Goal: Communication & Community: Answer question/provide support

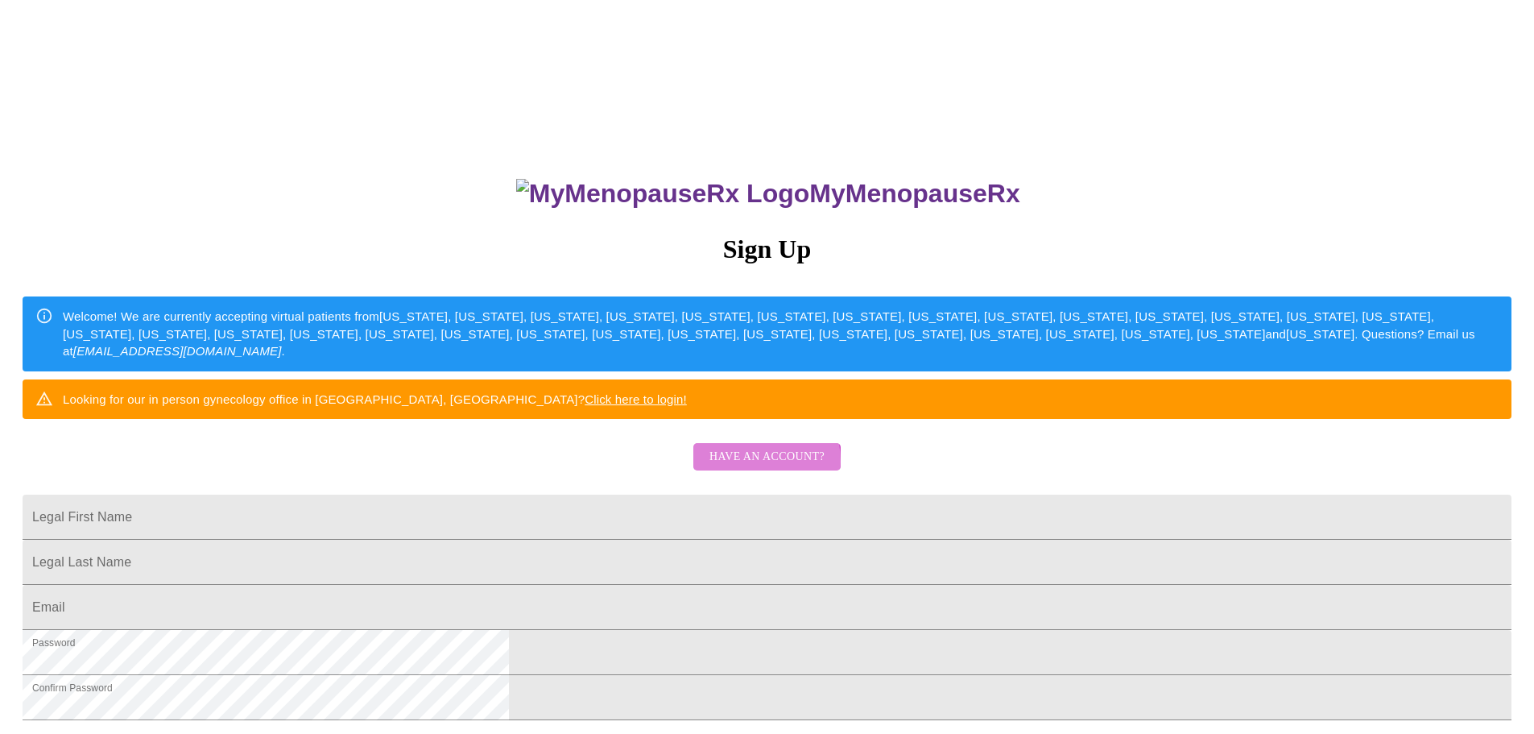
click at [742, 467] on span "Have an account?" at bounding box center [766, 457] width 115 height 20
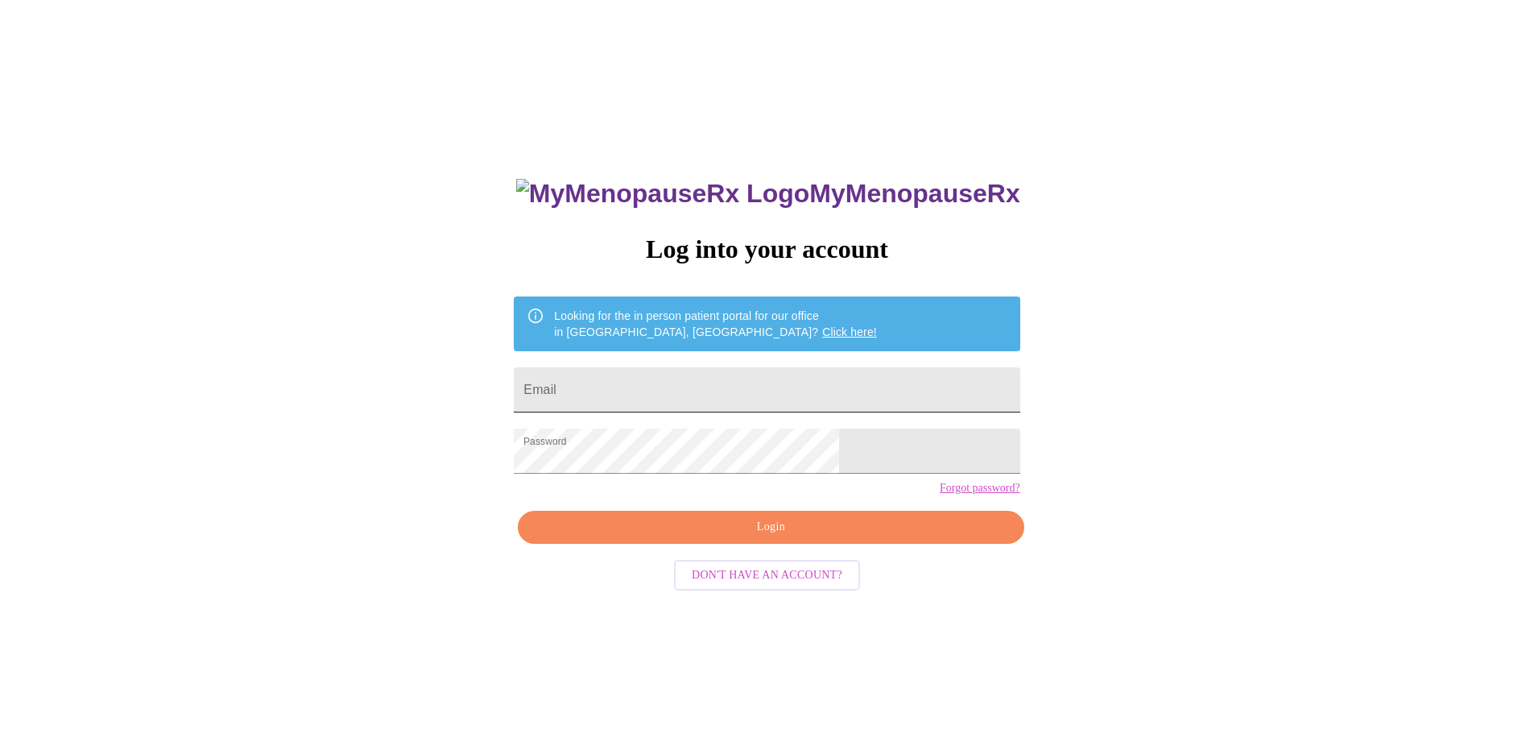
click at [681, 399] on input "Email" at bounding box center [767, 389] width 506 height 45
type input "jstmenqt@gmail.com"
click at [794, 544] on button "Login" at bounding box center [771, 527] width 506 height 33
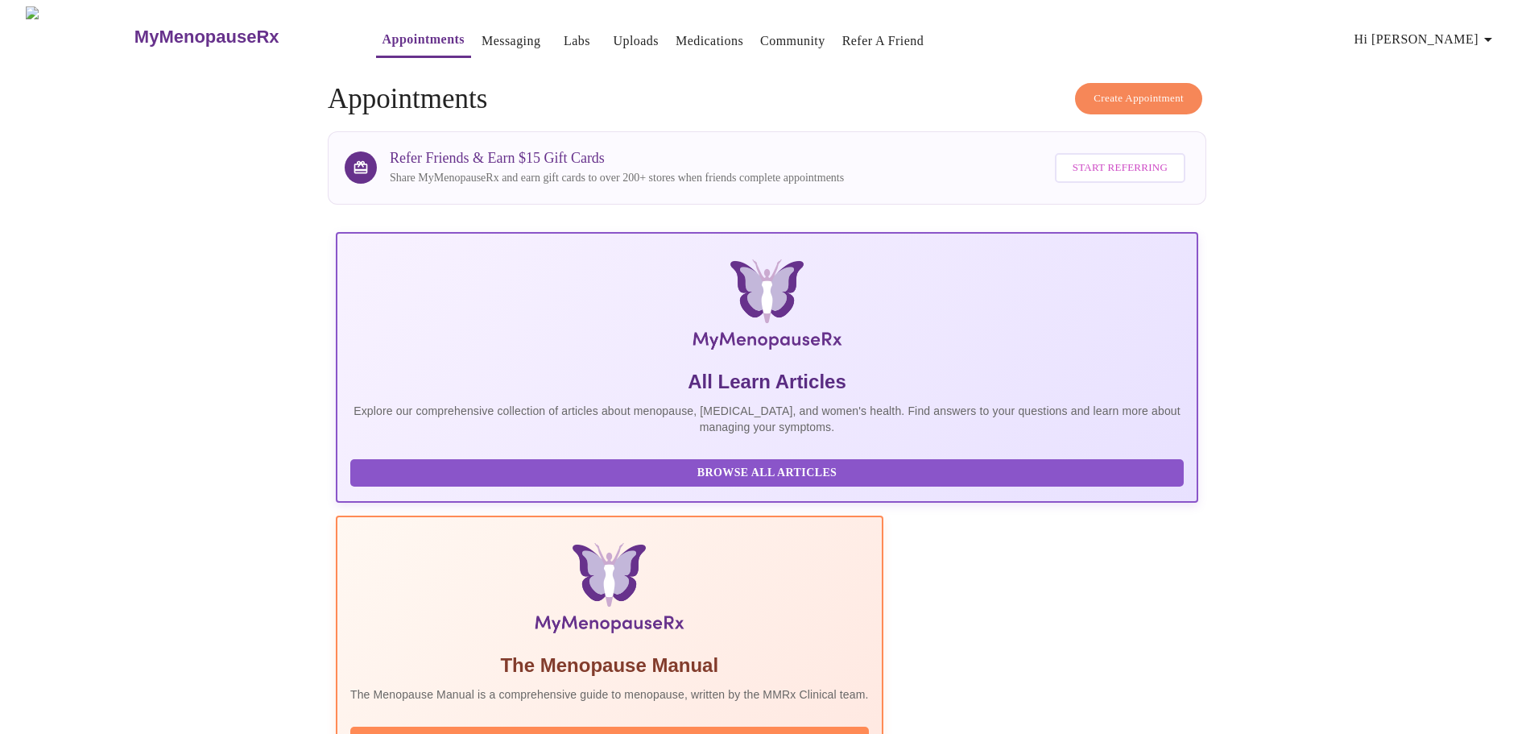
click at [482, 39] on link "Messaging" at bounding box center [511, 41] width 59 height 23
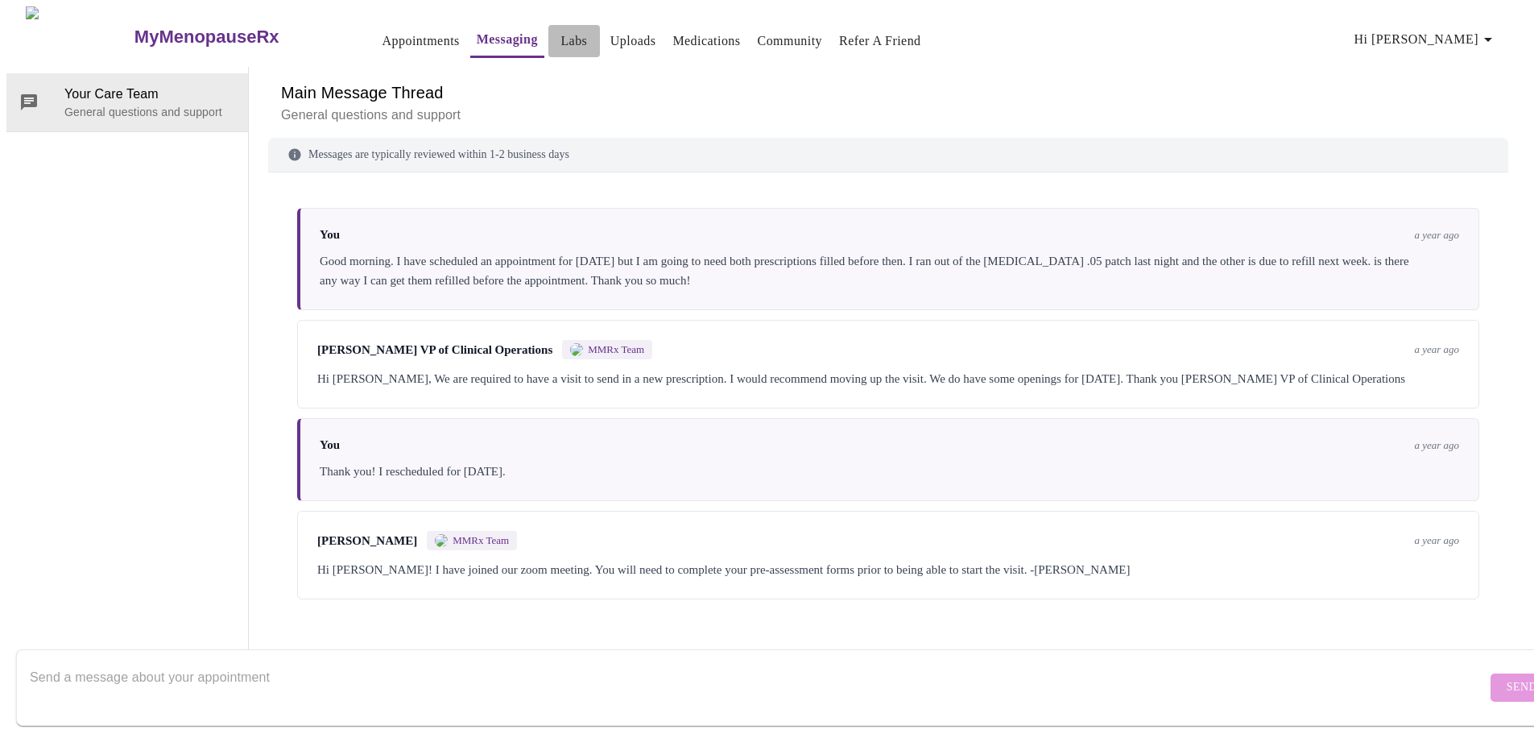
click at [560, 30] on link "Labs" at bounding box center [573, 41] width 27 height 23
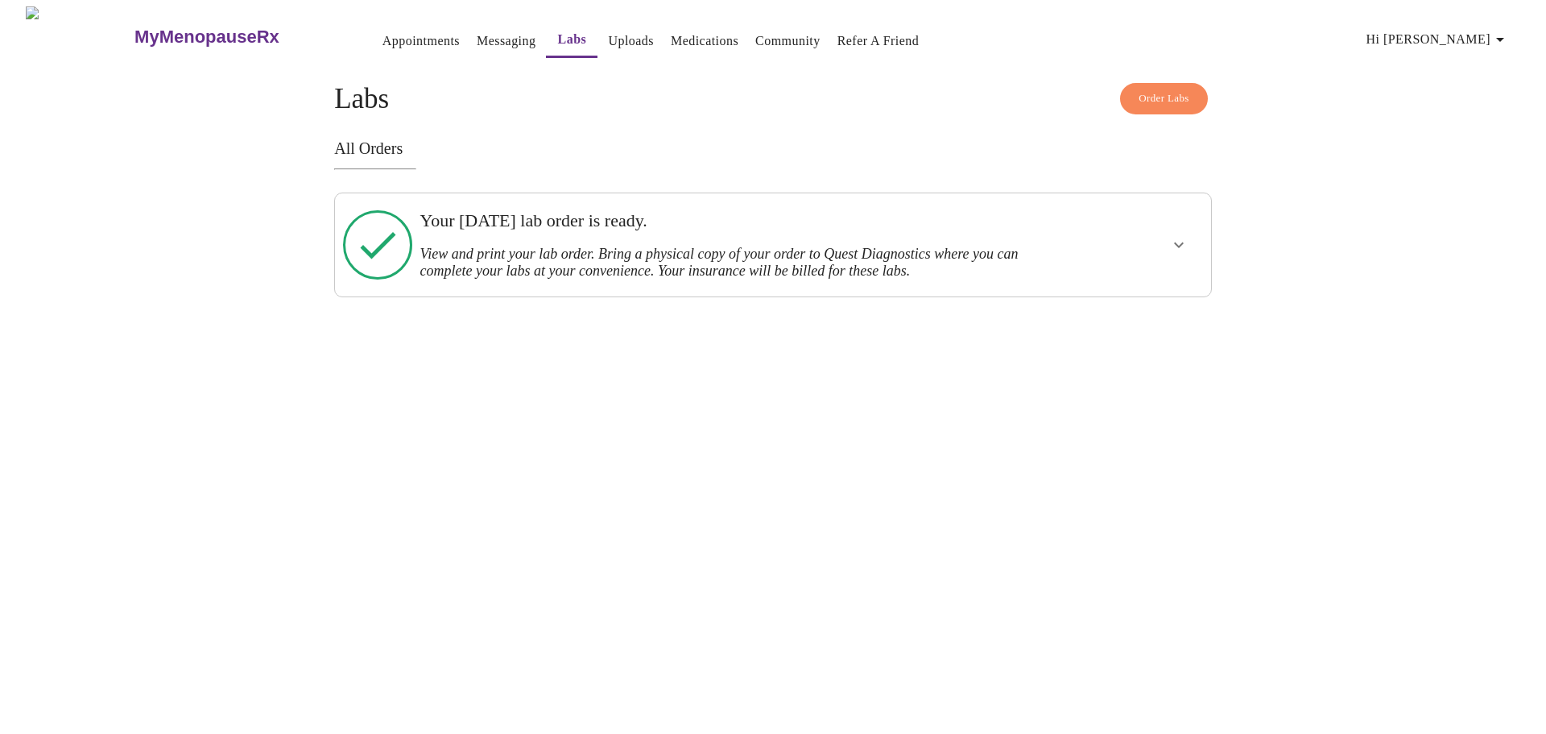
click at [608, 39] on link "Uploads" at bounding box center [631, 41] width 46 height 23
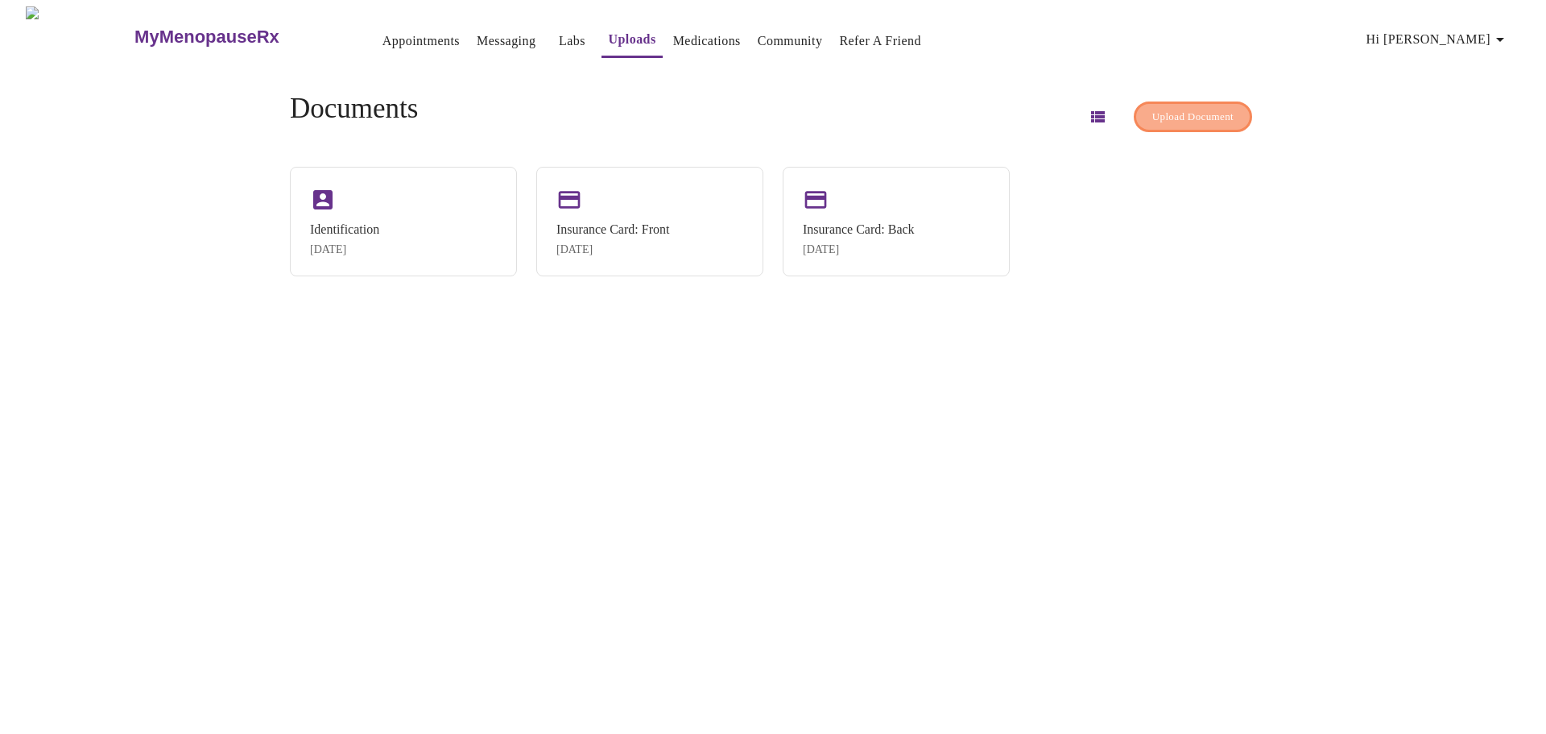
click at [1163, 108] on span "Upload Document" at bounding box center [1192, 117] width 81 height 19
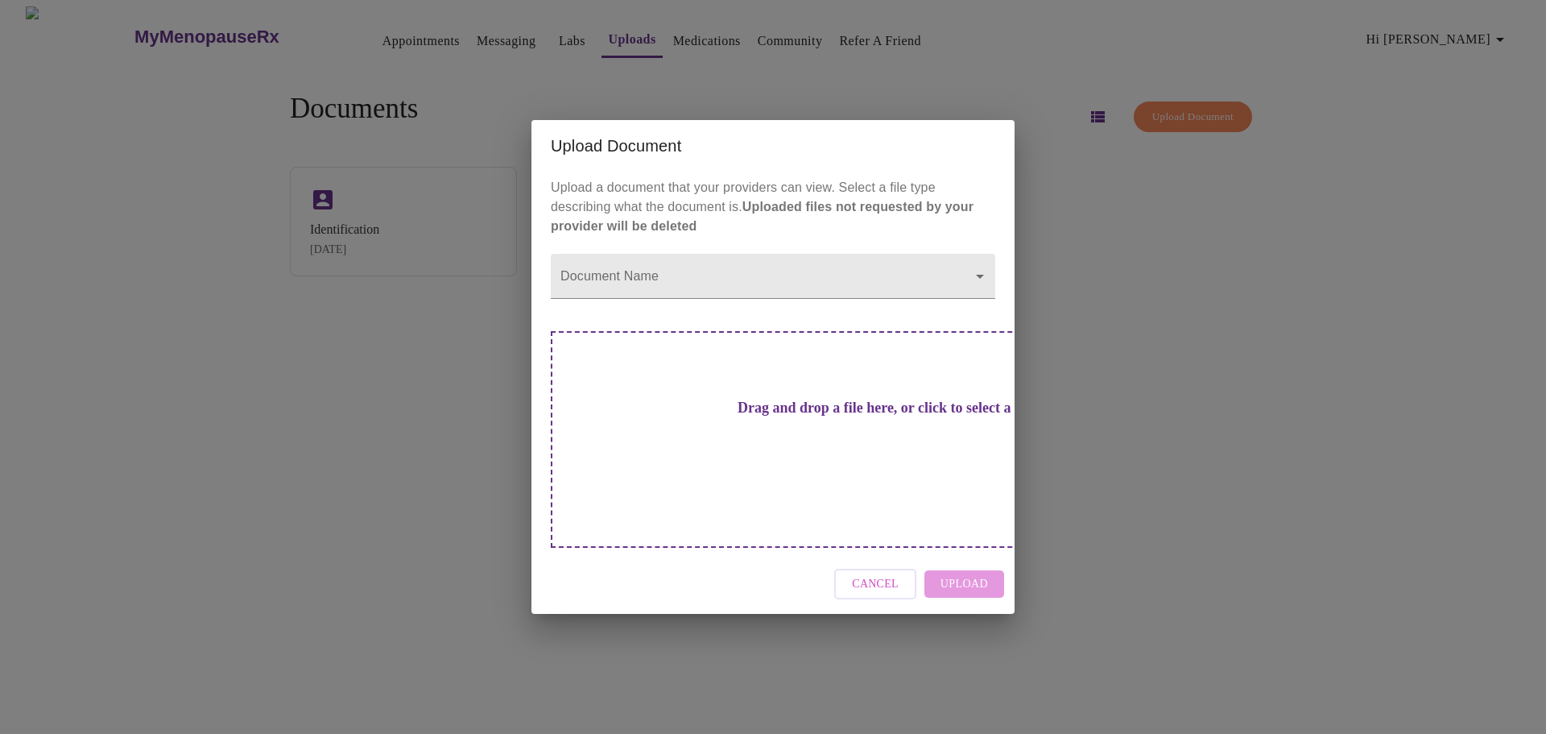
click at [1216, 255] on div "Upload Document Upload a document that your providers can view. Select a file t…" at bounding box center [773, 367] width 1546 height 734
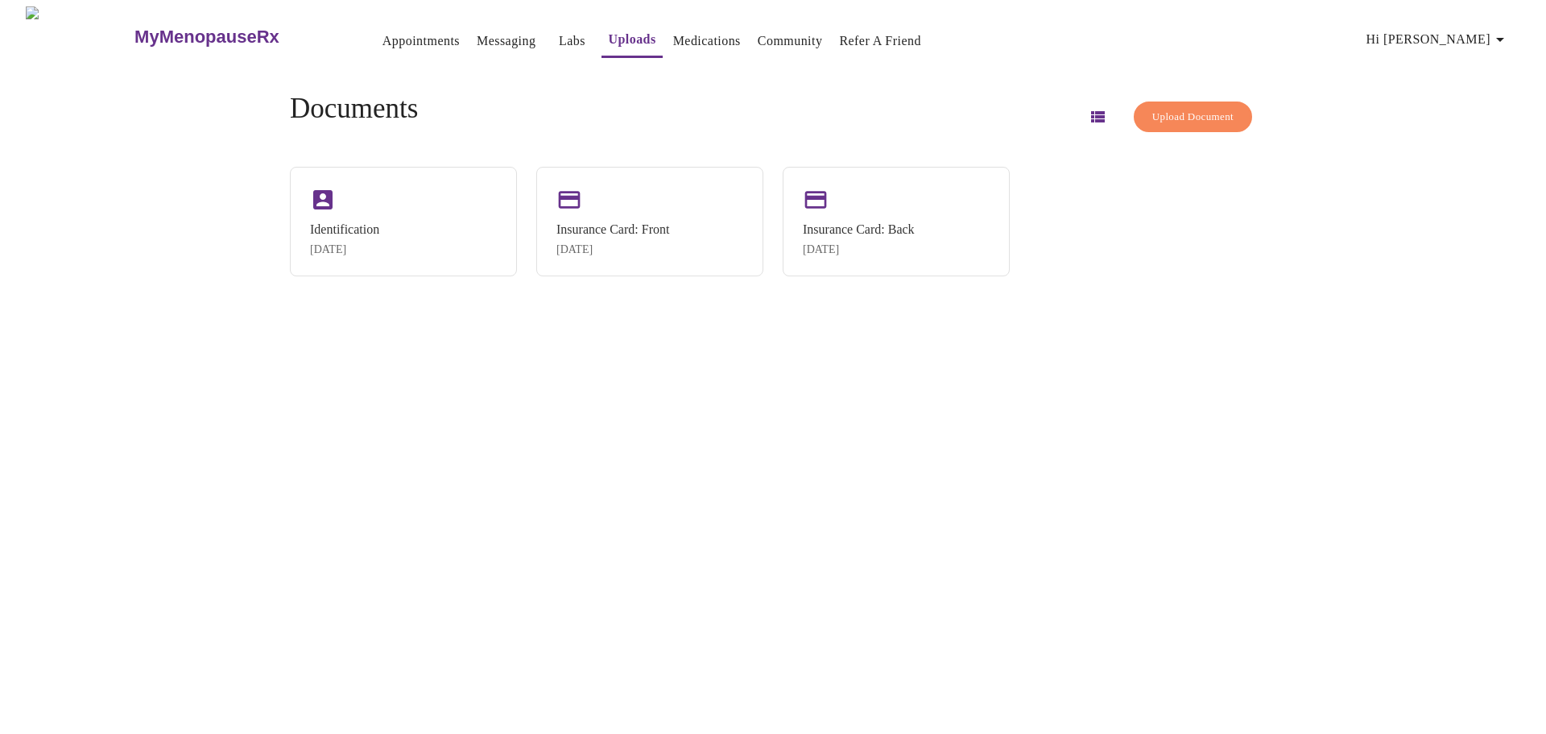
click at [477, 34] on link "Messaging" at bounding box center [506, 41] width 59 height 23
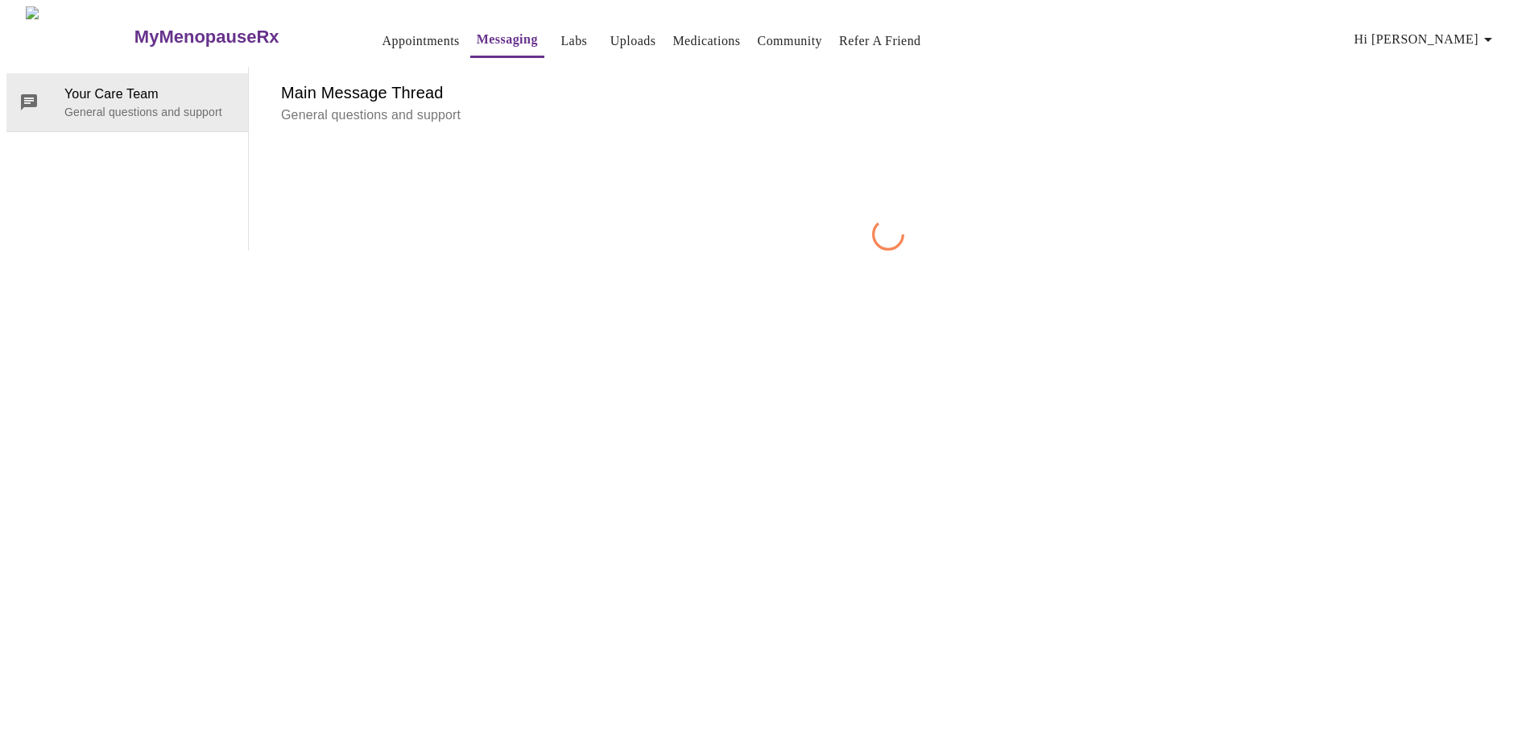
scroll to position [60, 0]
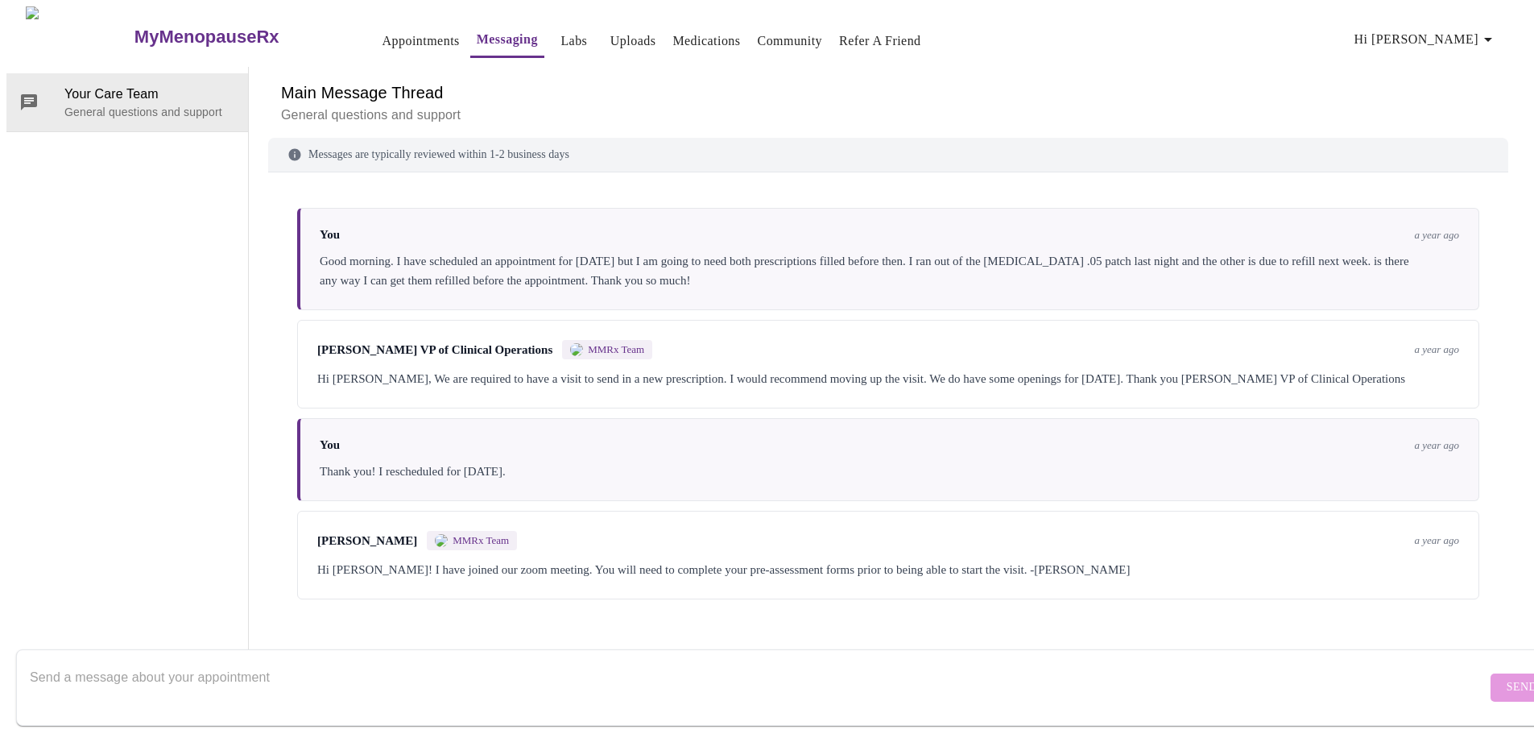
click at [255, 661] on textarea "Send a message about your appointment" at bounding box center [758, 687] width 1457 height 52
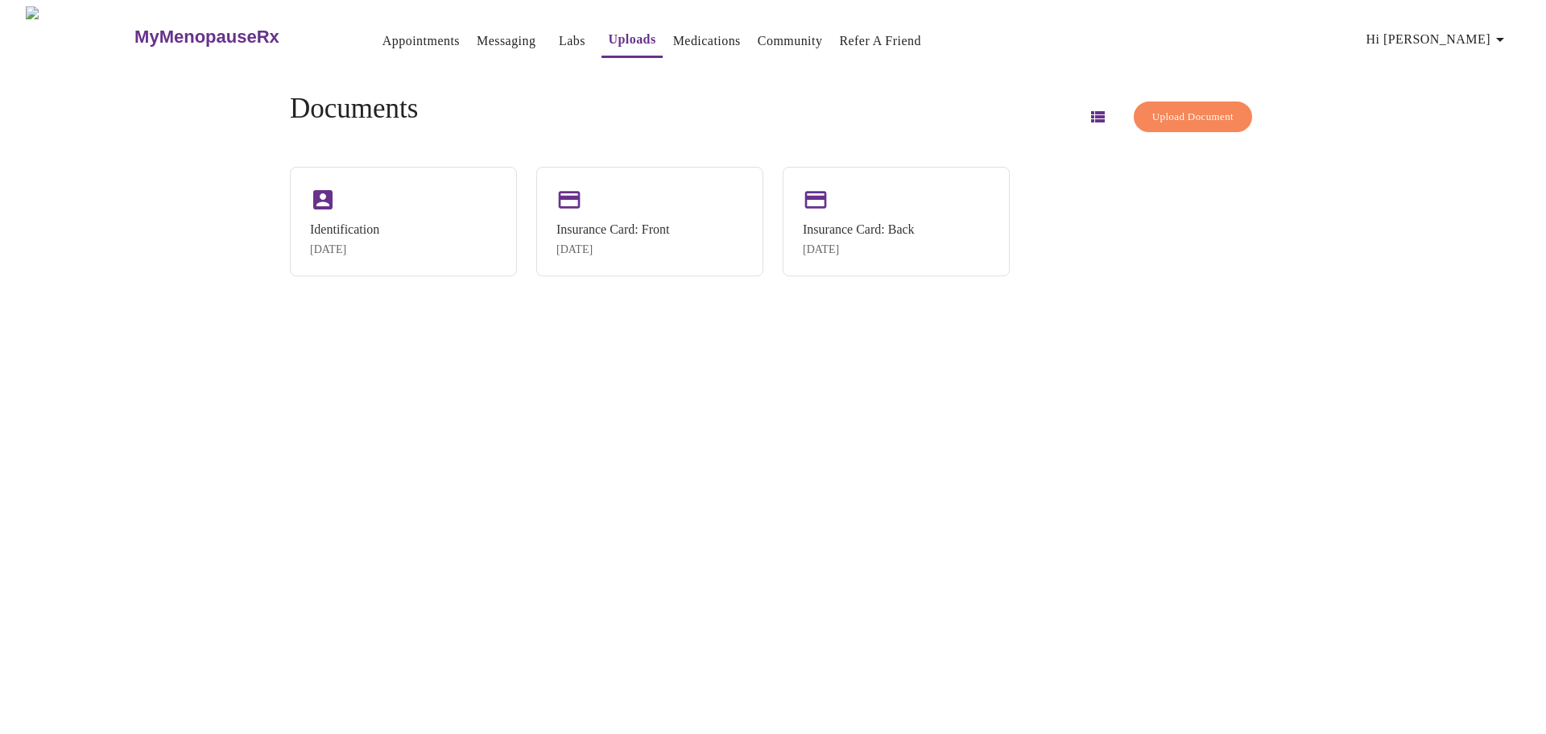
click at [391, 36] on link "Appointments" at bounding box center [420, 41] width 77 height 23
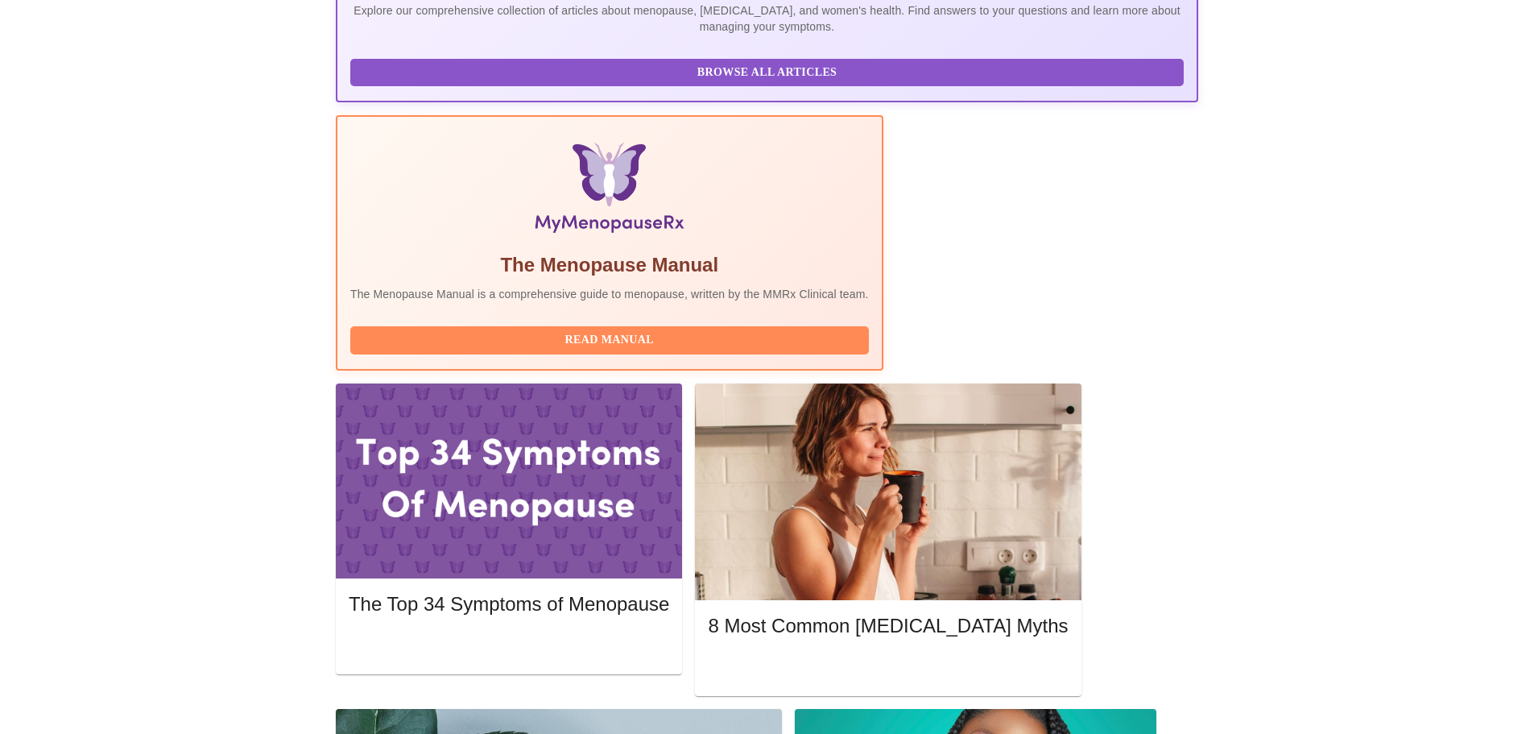
scroll to position [403, 0]
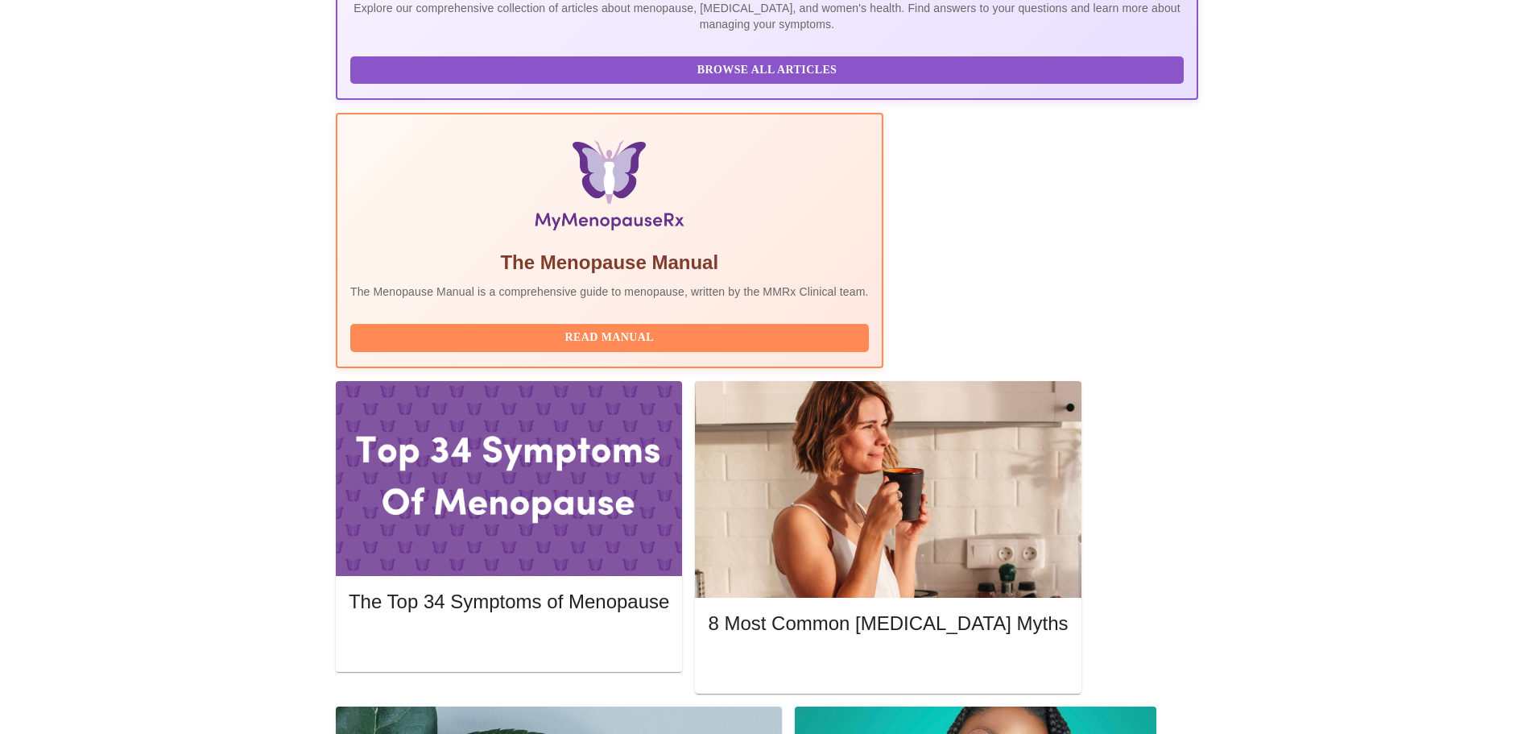
drag, startPoint x: 449, startPoint y: 254, endPoint x: 576, endPoint y: 256, distance: 127.2
copy h3 "Elizabeth Hederman"
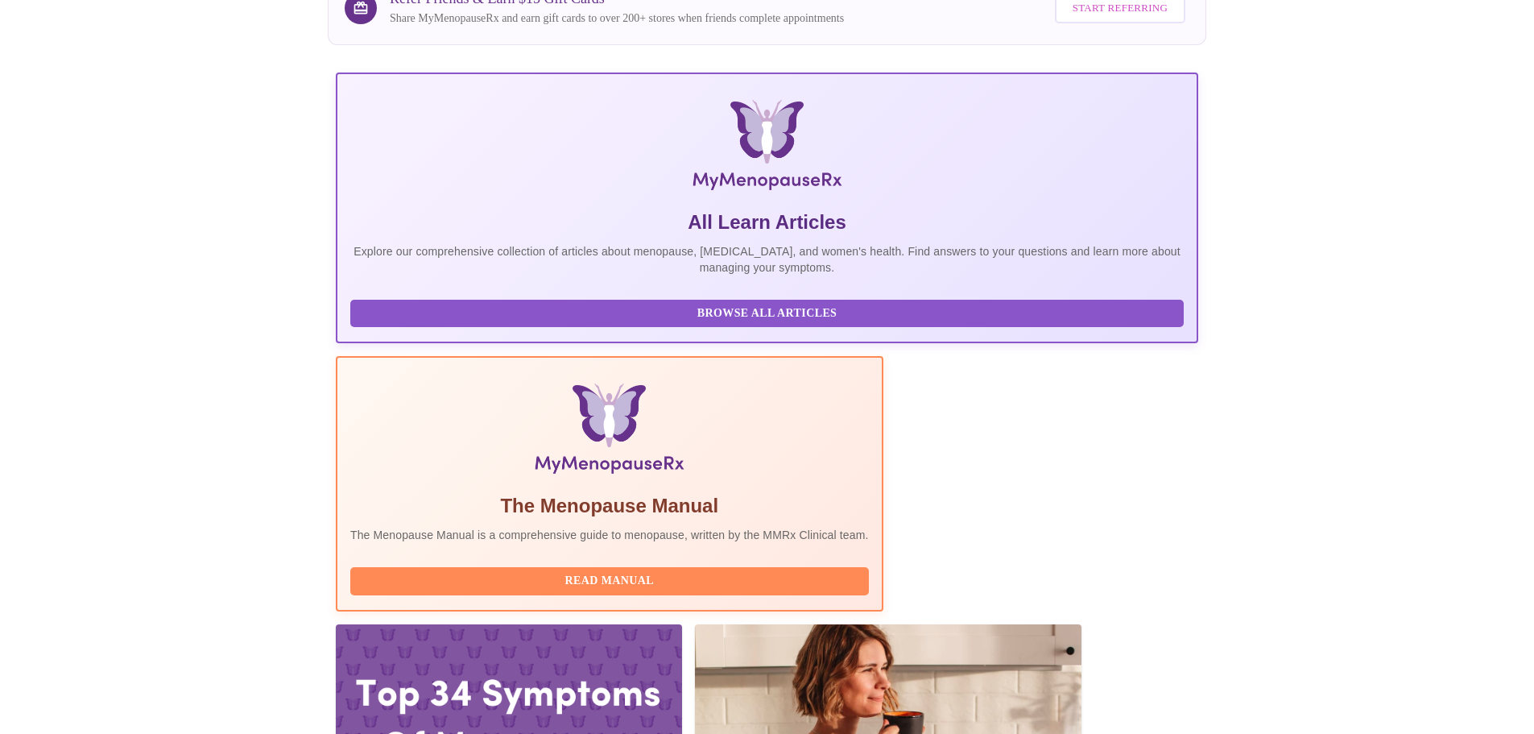
scroll to position [0, 0]
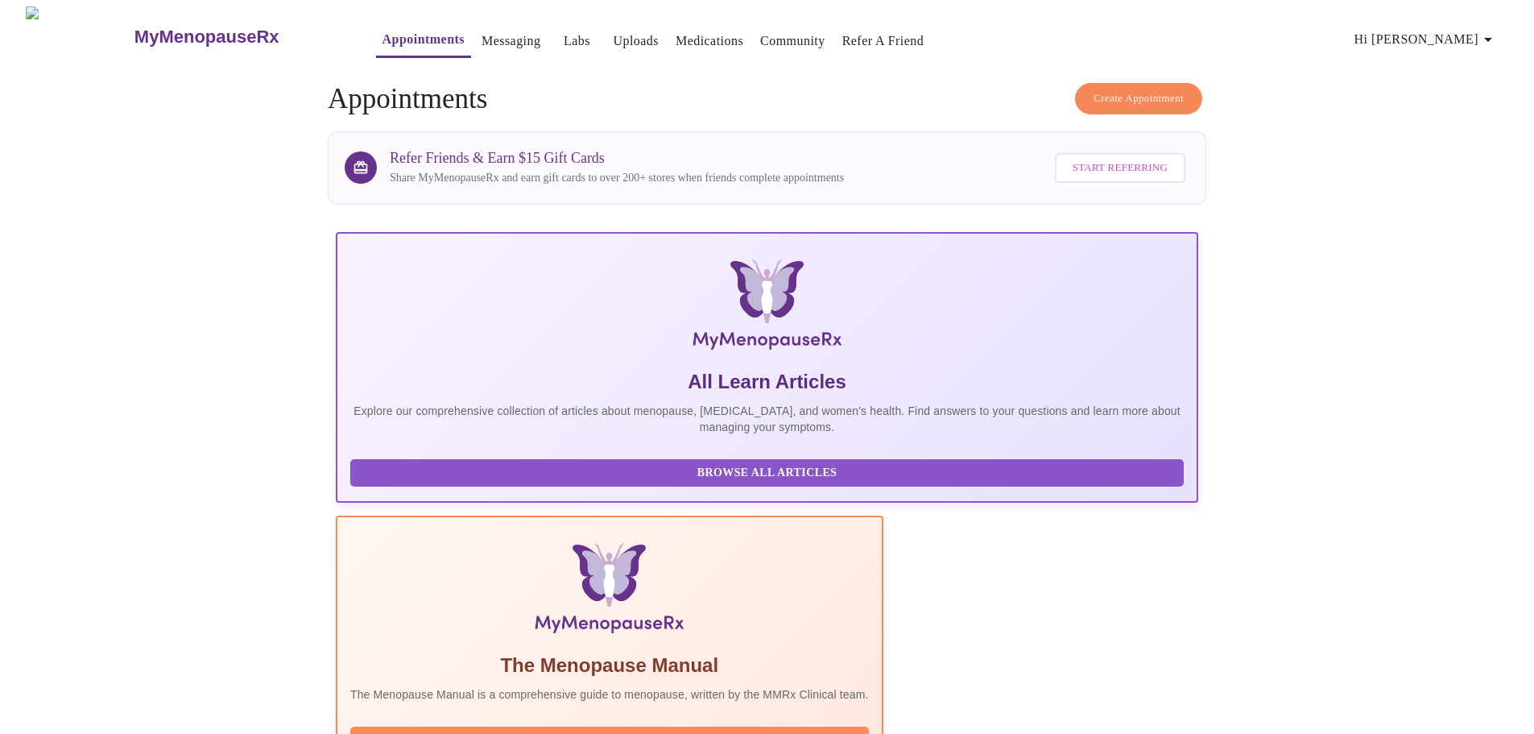
click at [482, 30] on link "Messaging" at bounding box center [511, 41] width 59 height 23
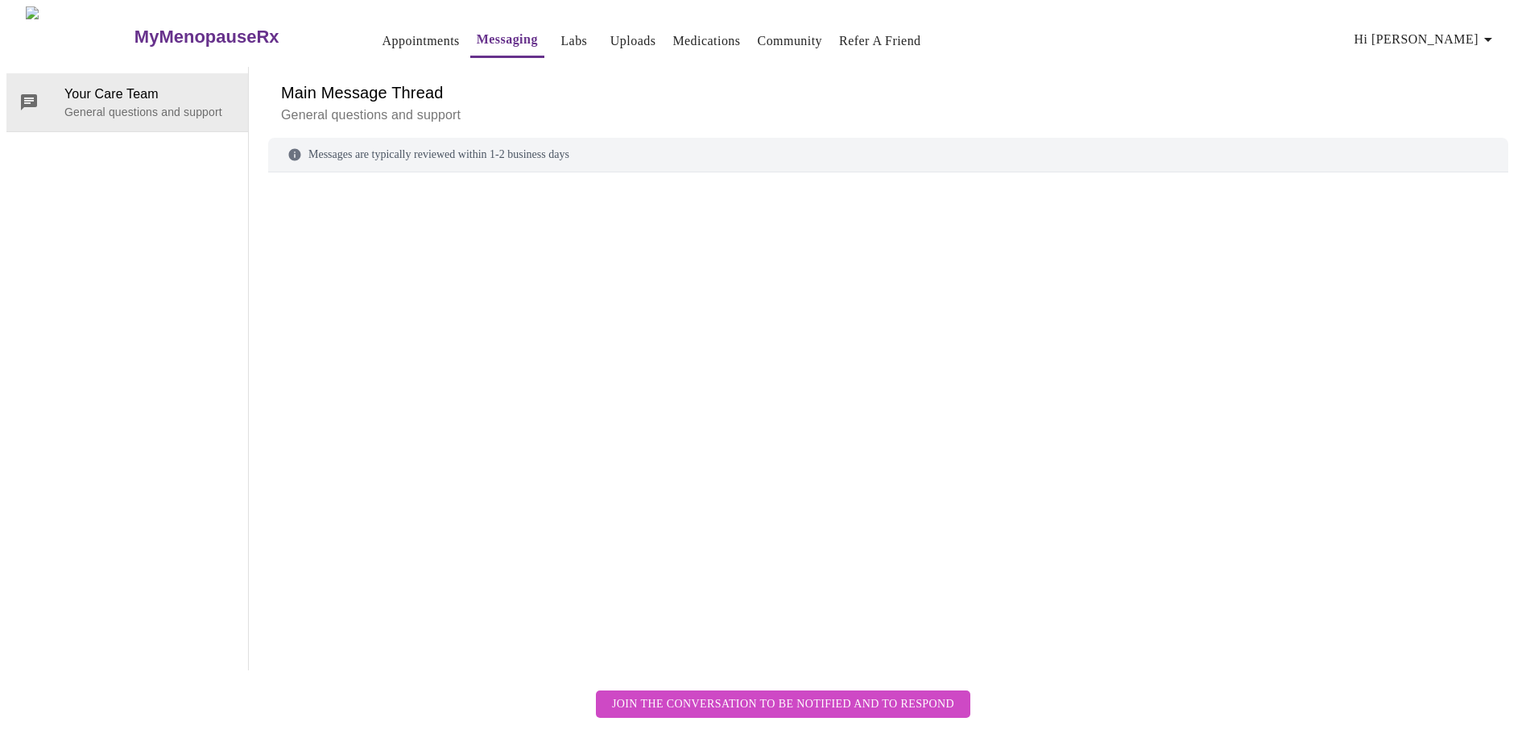
scroll to position [60, 0]
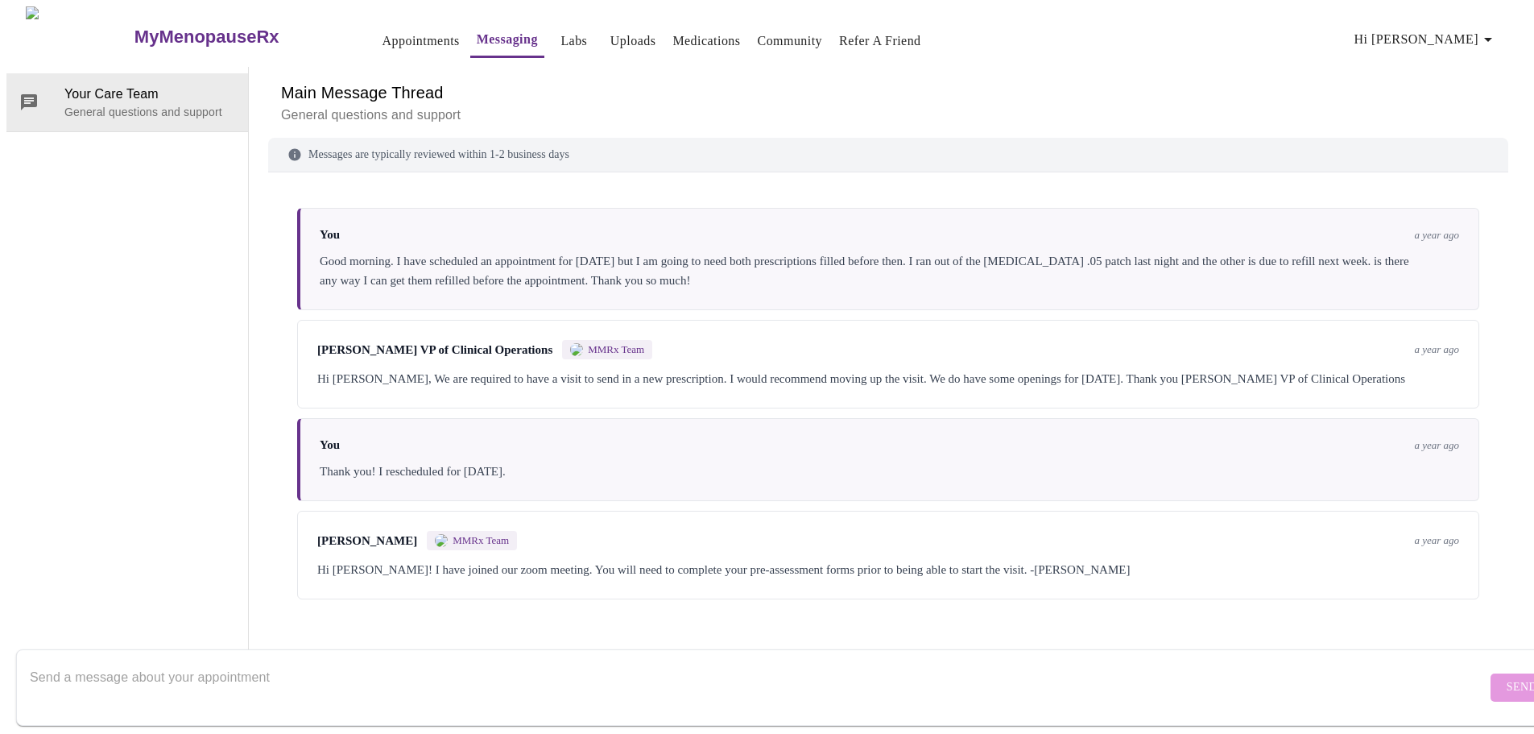
click at [174, 663] on textarea "Send a message about your appointment" at bounding box center [758, 687] width 1457 height 52
paste textarea "Elizabeth Hederman"
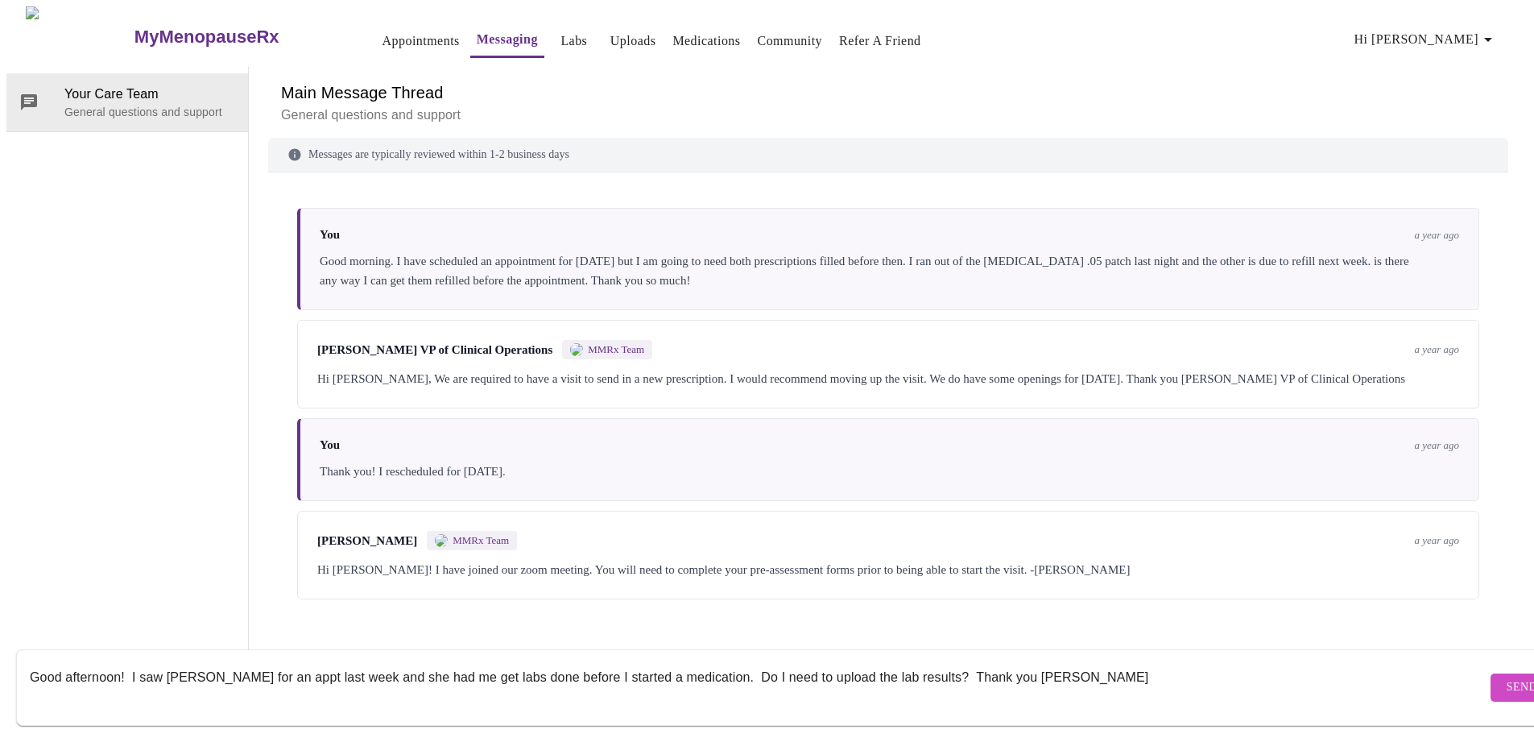
type textarea "Good afternoon! I saw Elizabeth Hederman for an appt last week and she had me g…"
click at [1491, 673] on button "Send" at bounding box center [1522, 687] width 63 height 28
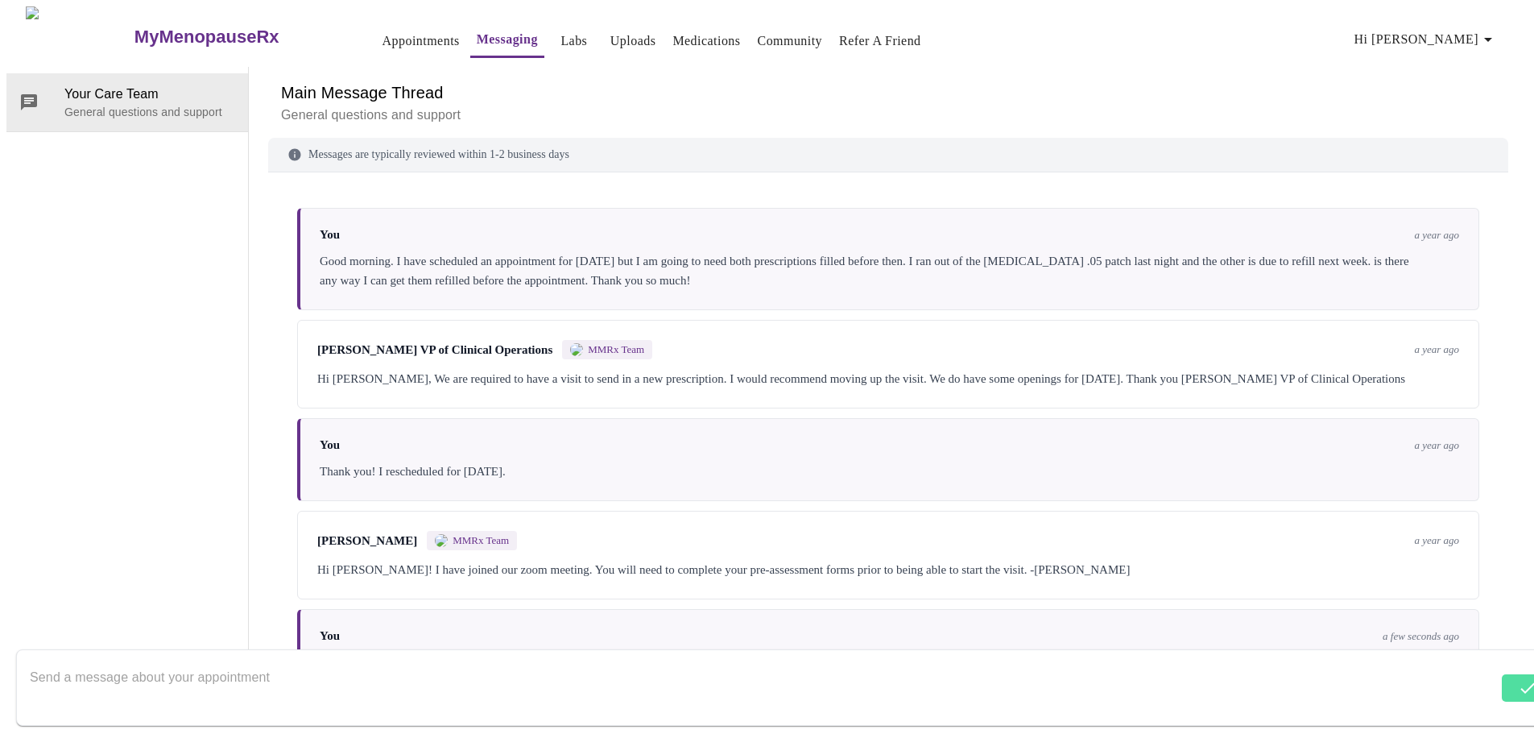
scroll to position [43, 0]
